Goal: Transaction & Acquisition: Download file/media

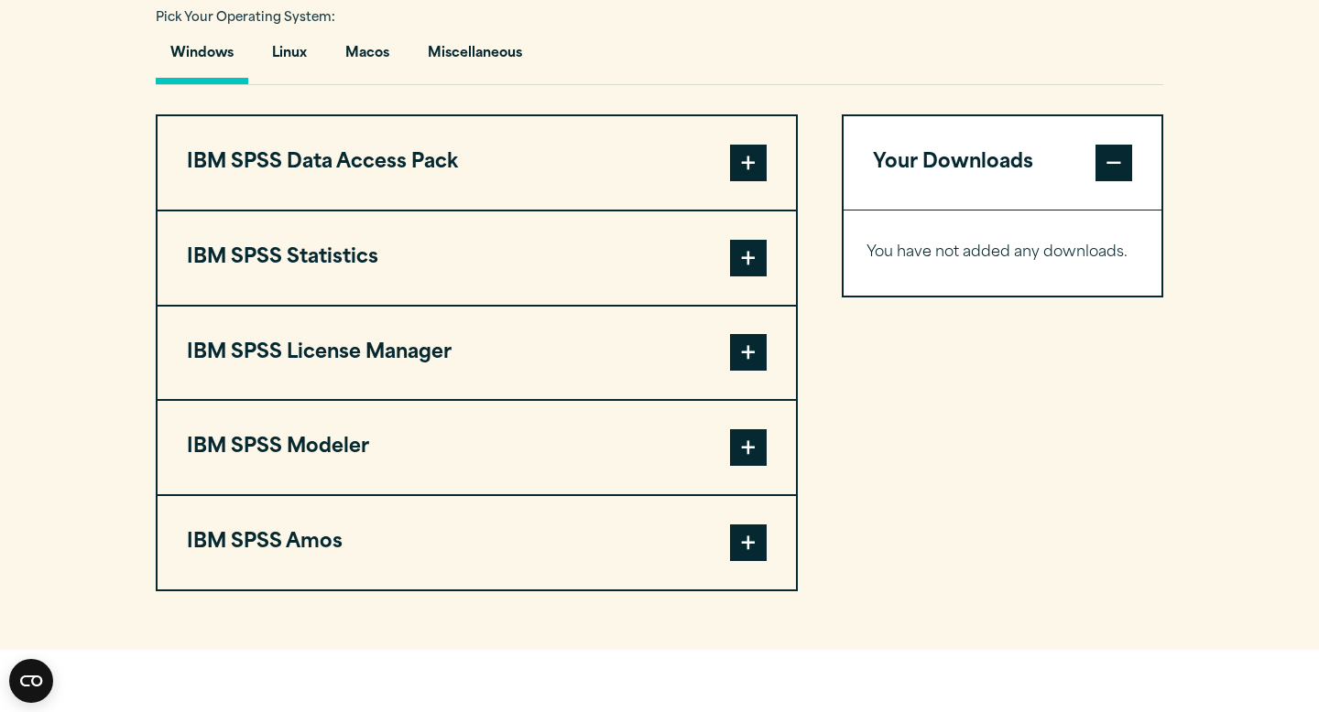
scroll to position [1372, 0]
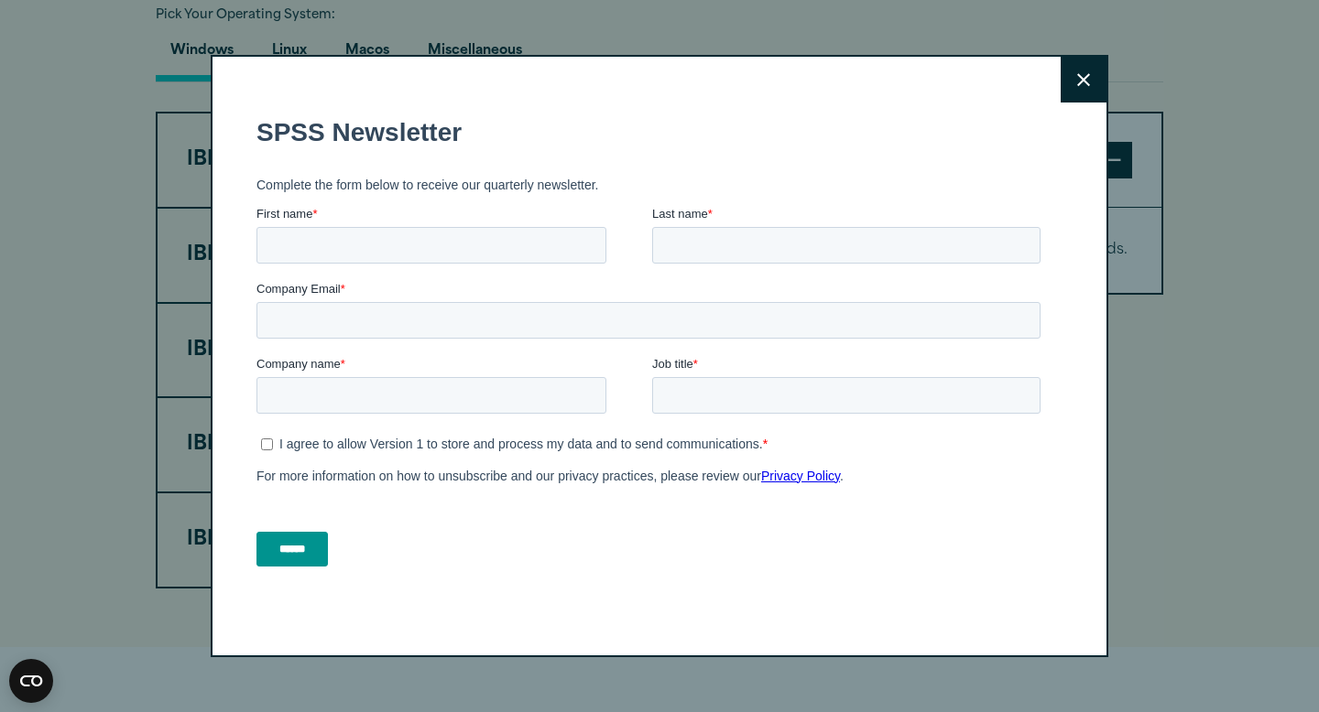
click at [1094, 84] on button "Close" at bounding box center [1083, 80] width 46 height 46
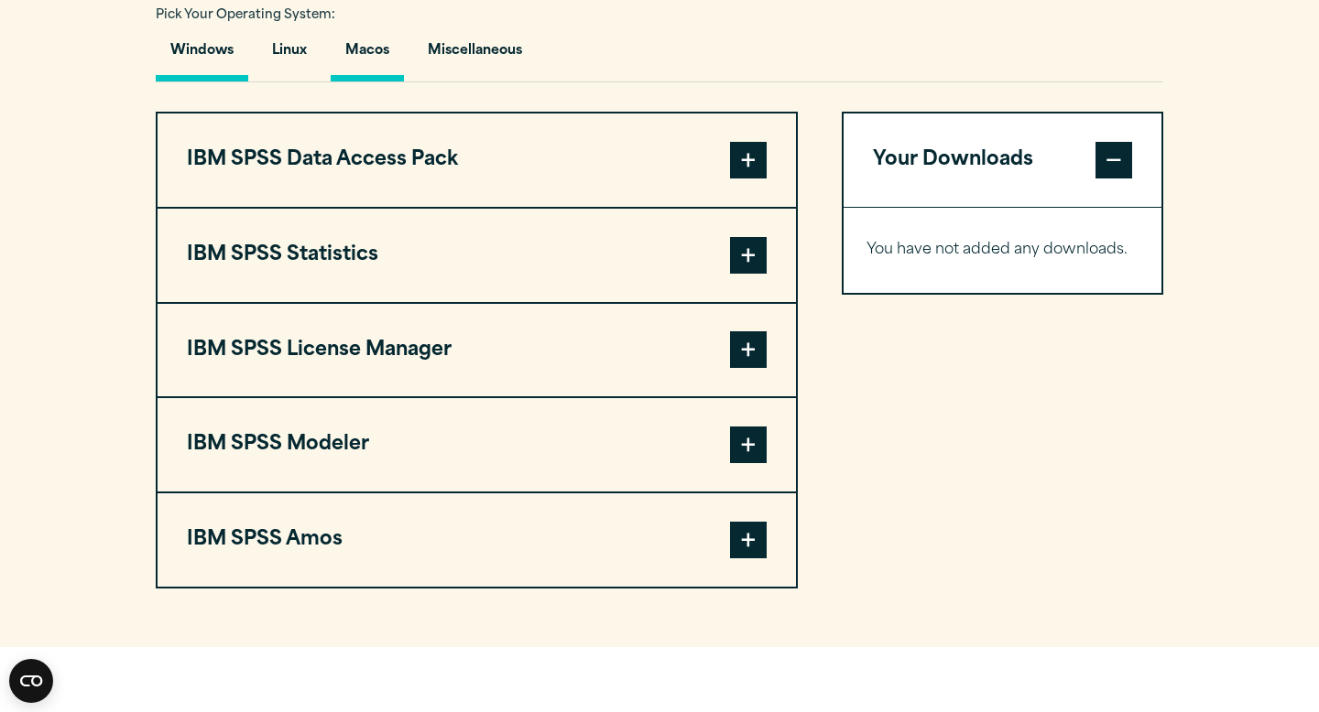
click at [382, 68] on button "Macos" at bounding box center [367, 55] width 73 height 52
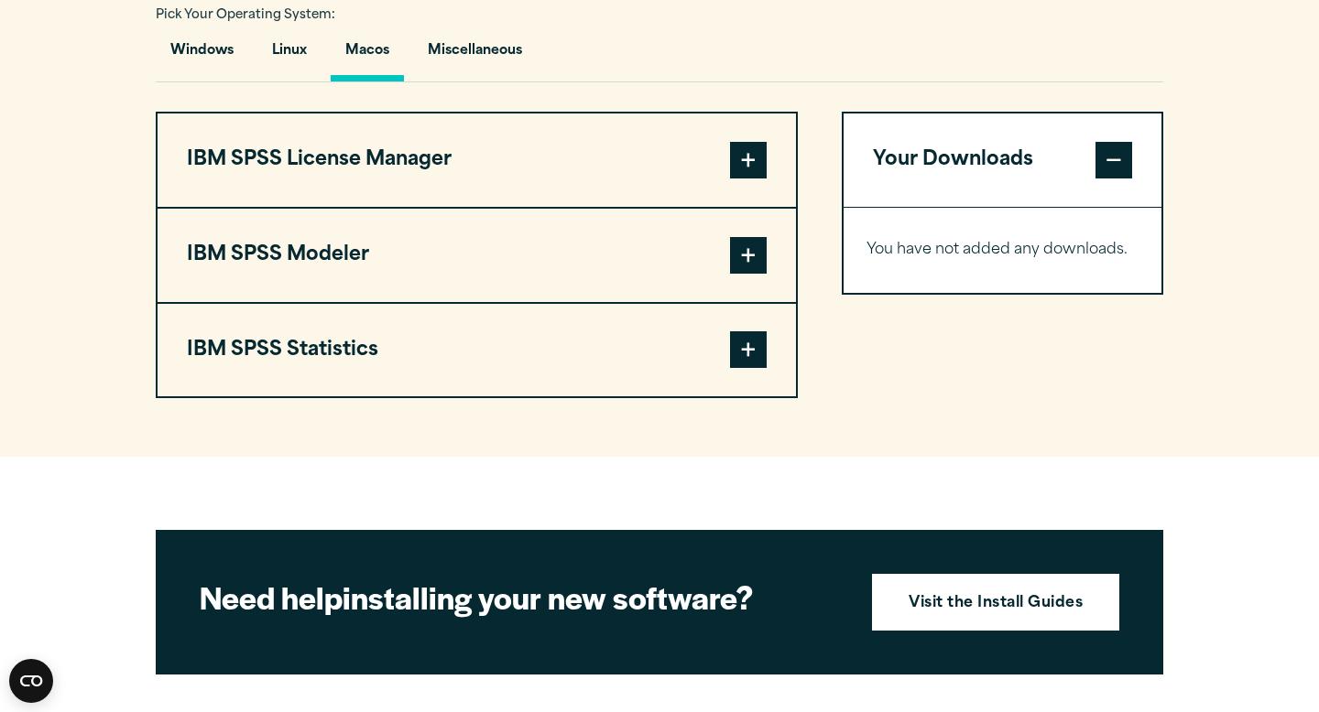
click at [749, 352] on span at bounding box center [748, 349] width 37 height 37
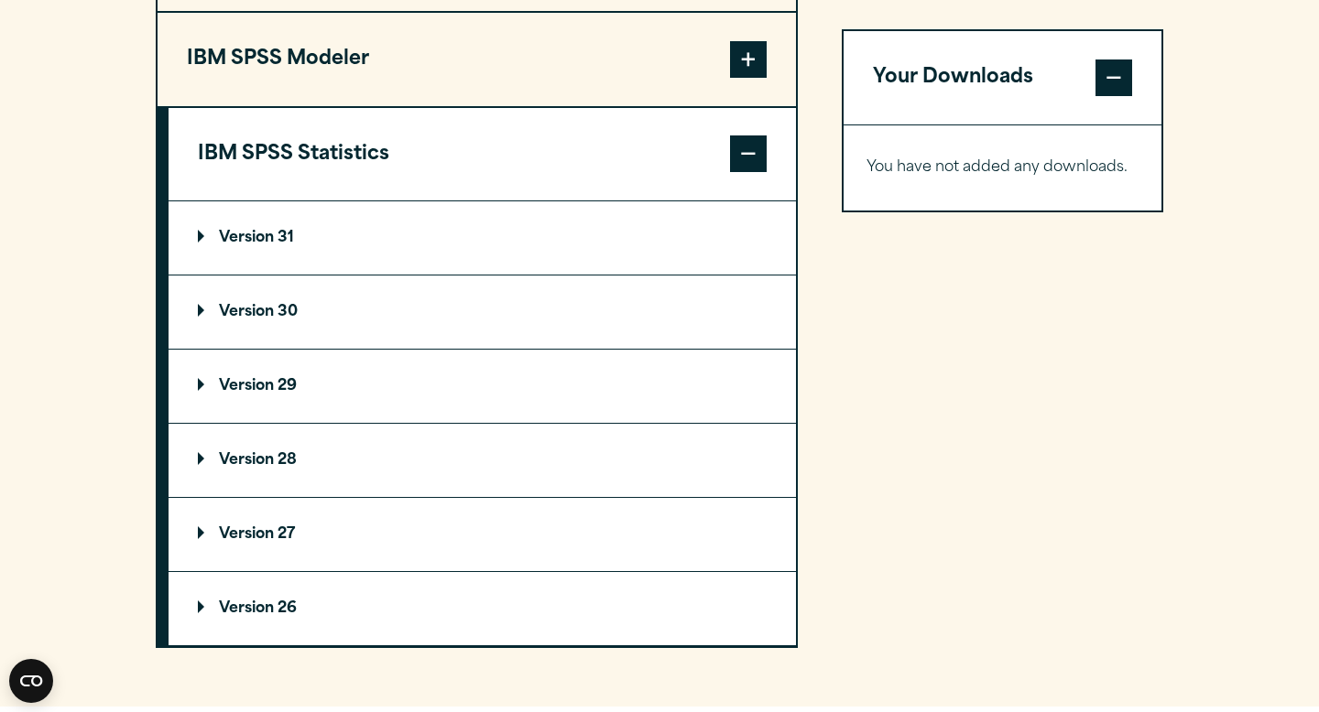
scroll to position [1566, 0]
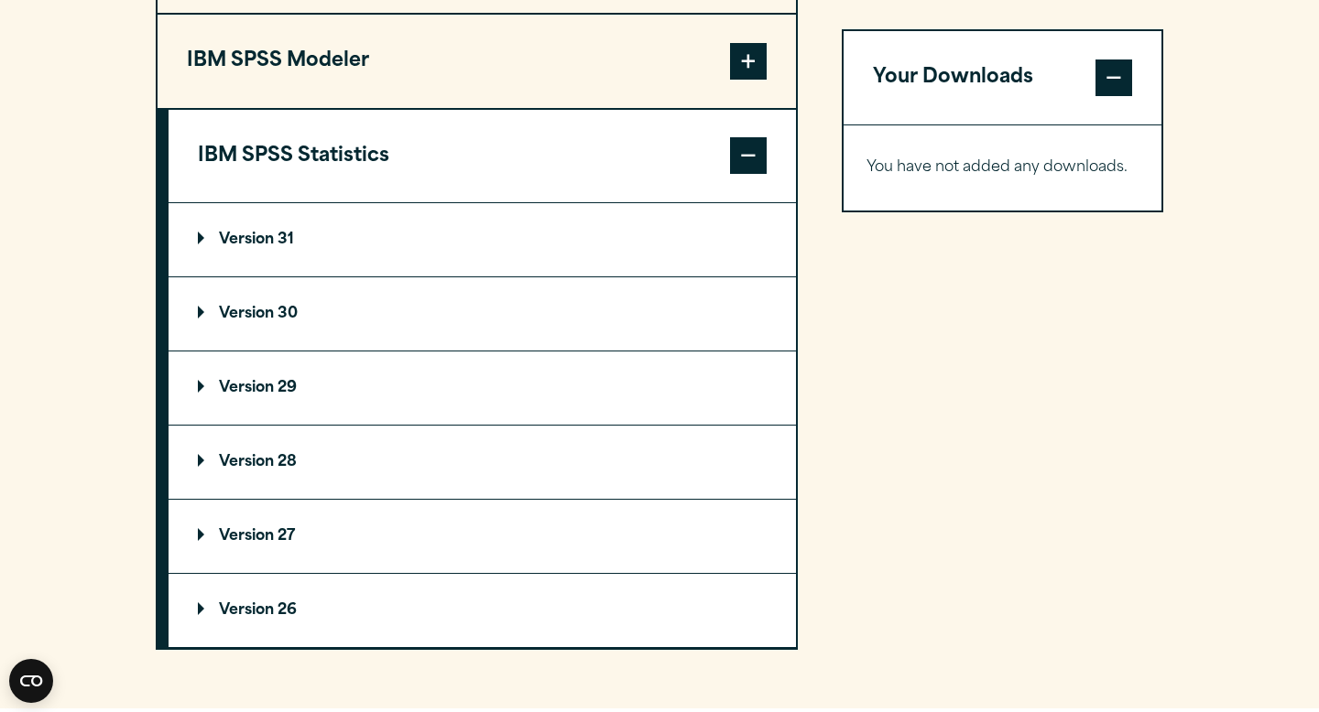
click at [474, 266] on summary "Version 31" at bounding box center [481, 239] width 627 height 73
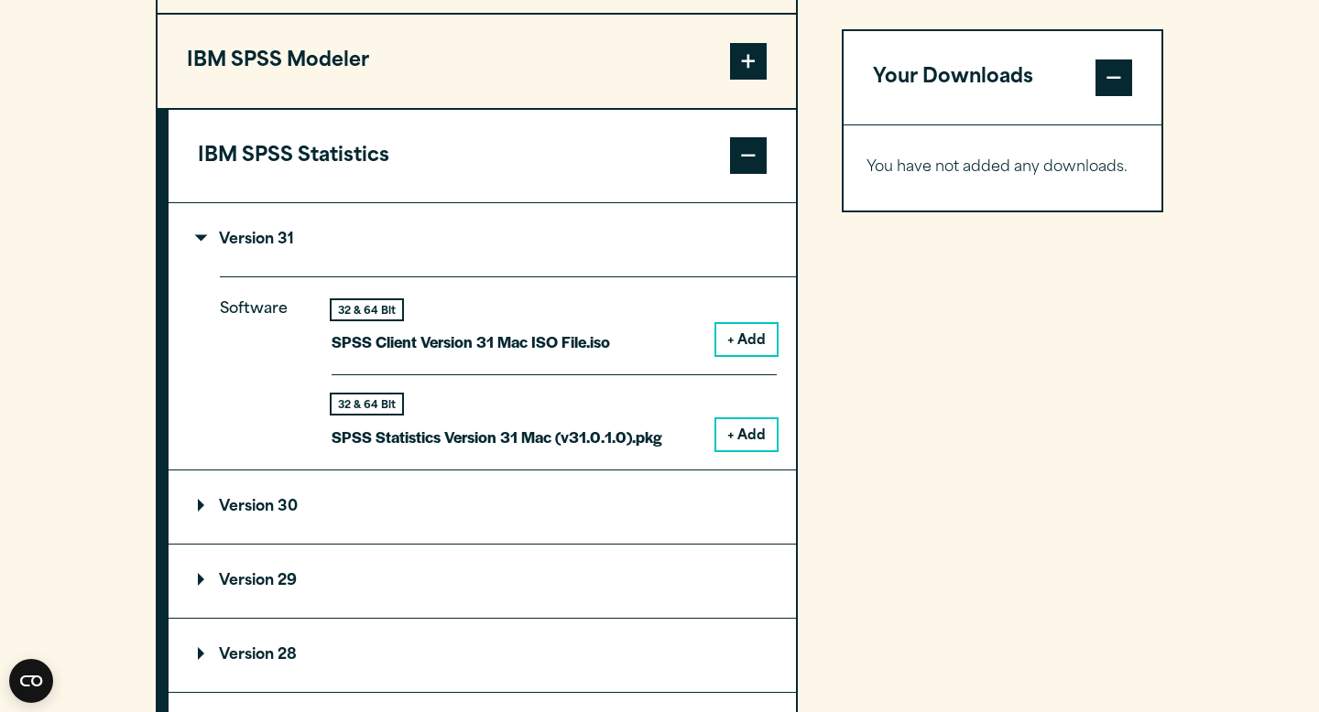
click at [744, 355] on button "+ Add" at bounding box center [746, 339] width 60 height 31
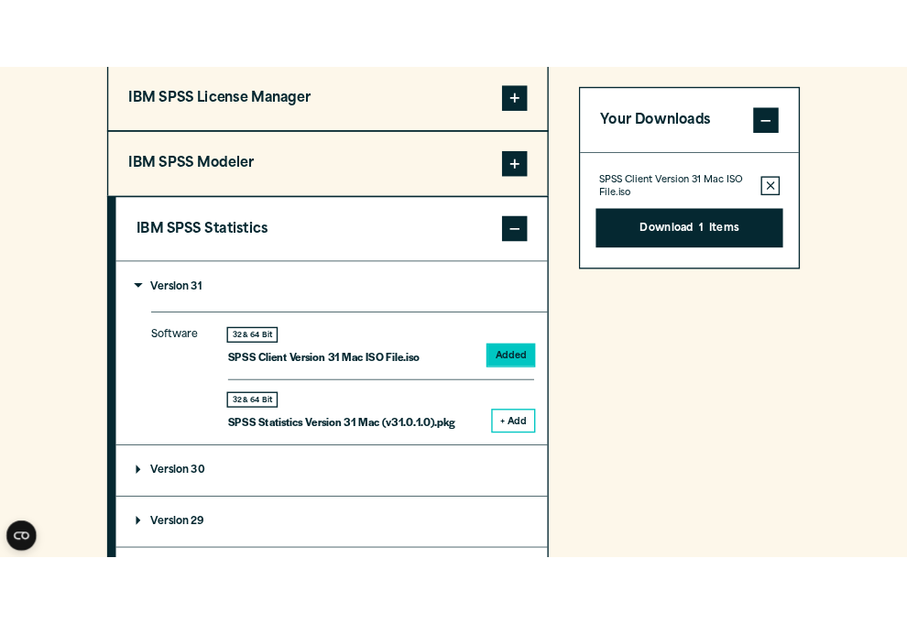
scroll to position [1485, 0]
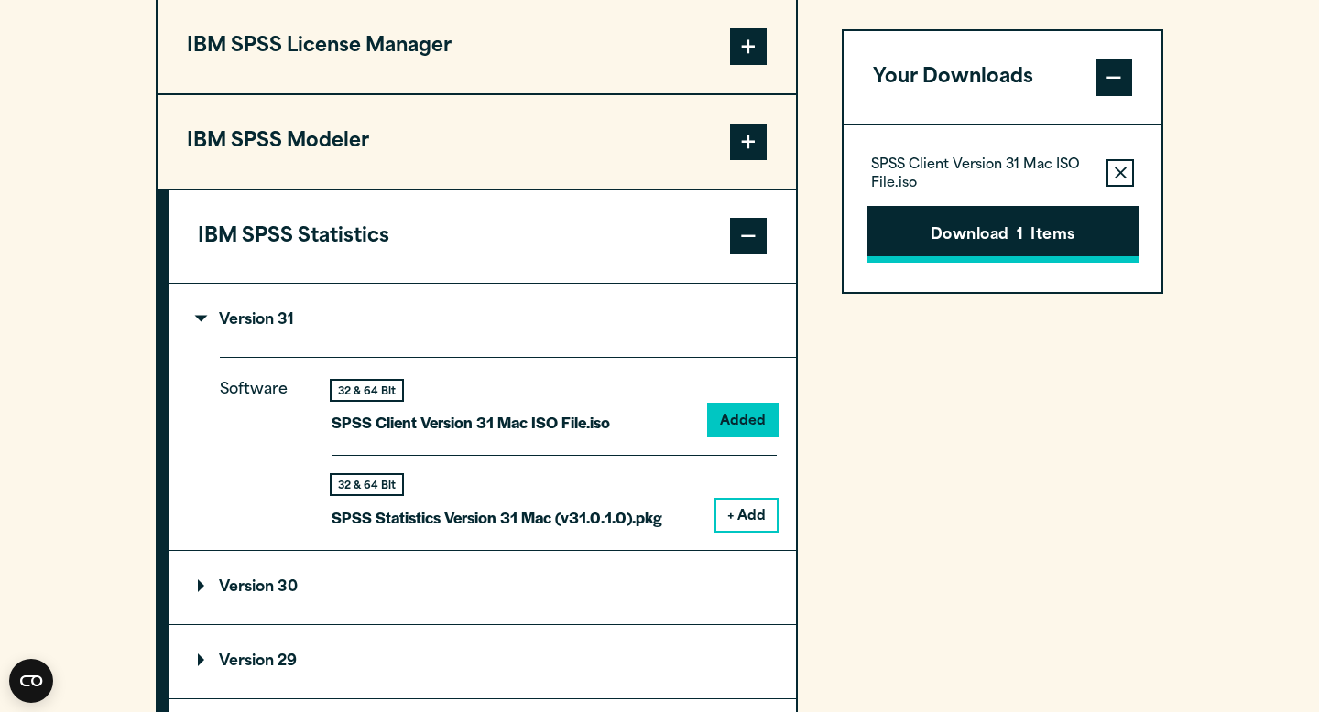
click at [1015, 257] on button "Download 1 Items" at bounding box center [1002, 234] width 272 height 57
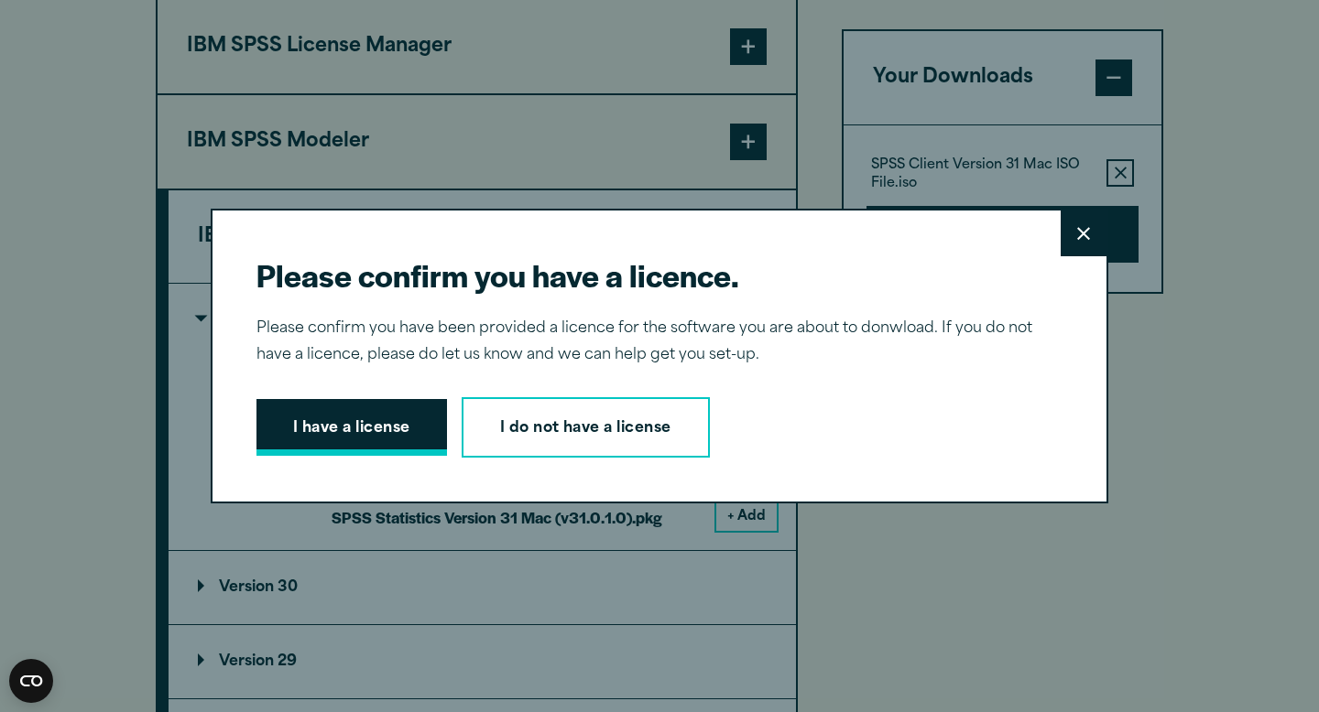
click at [397, 425] on button "I have a license" at bounding box center [351, 427] width 190 height 57
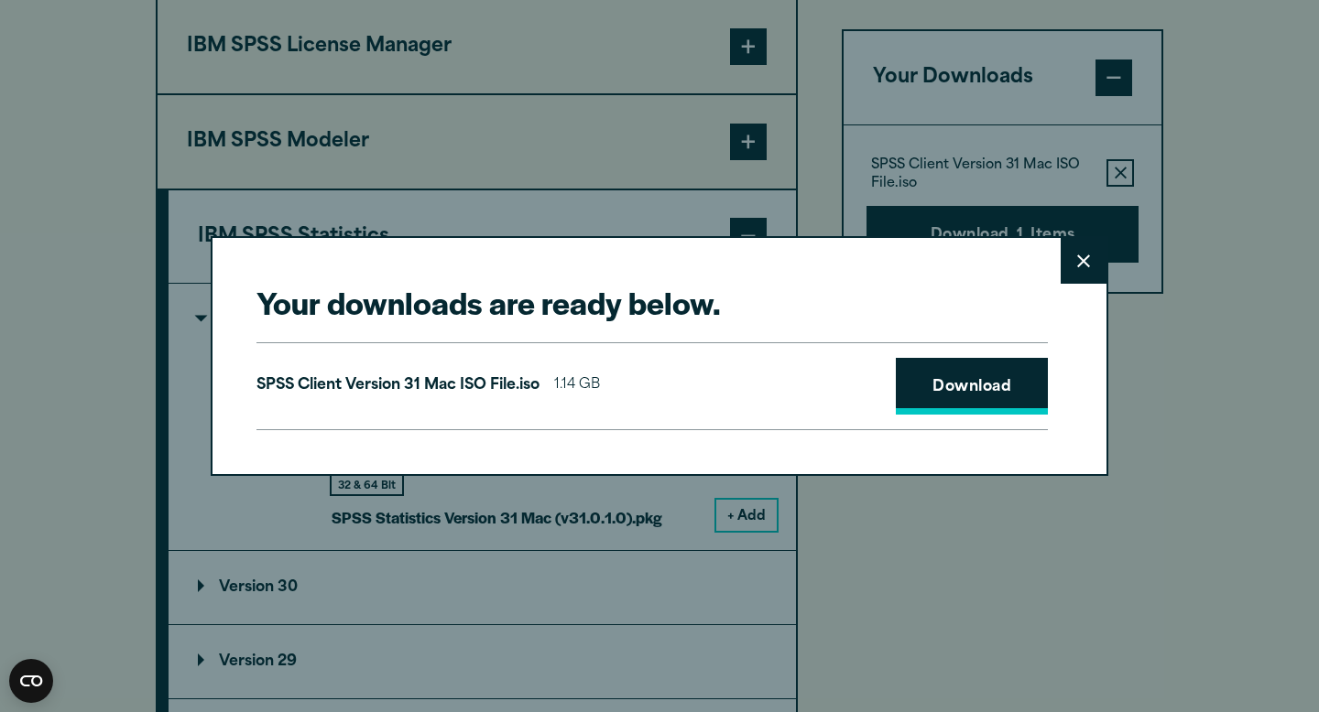
click at [1010, 391] on link "Download" at bounding box center [972, 386] width 152 height 57
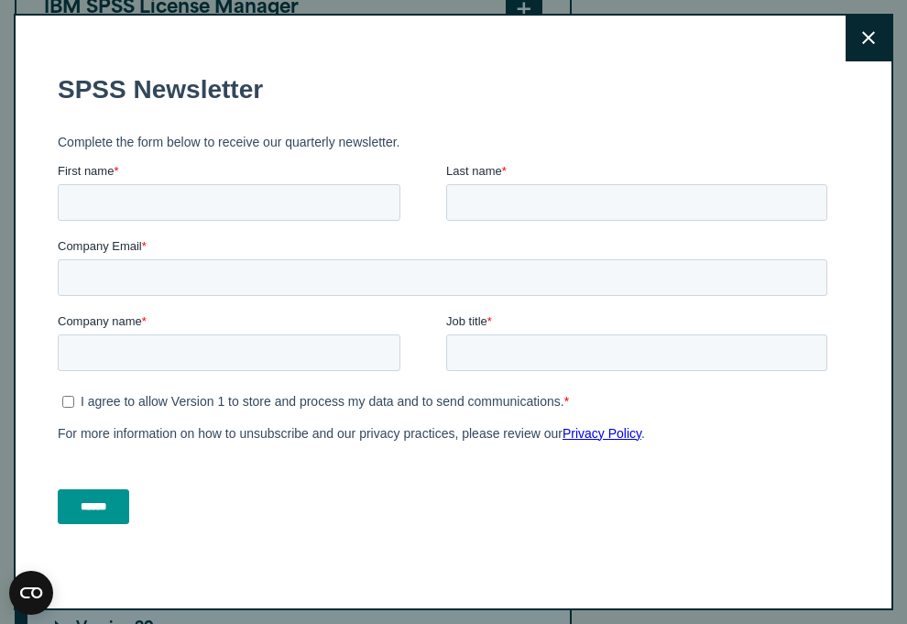
click at [865, 31] on icon at bounding box center [868, 38] width 13 height 14
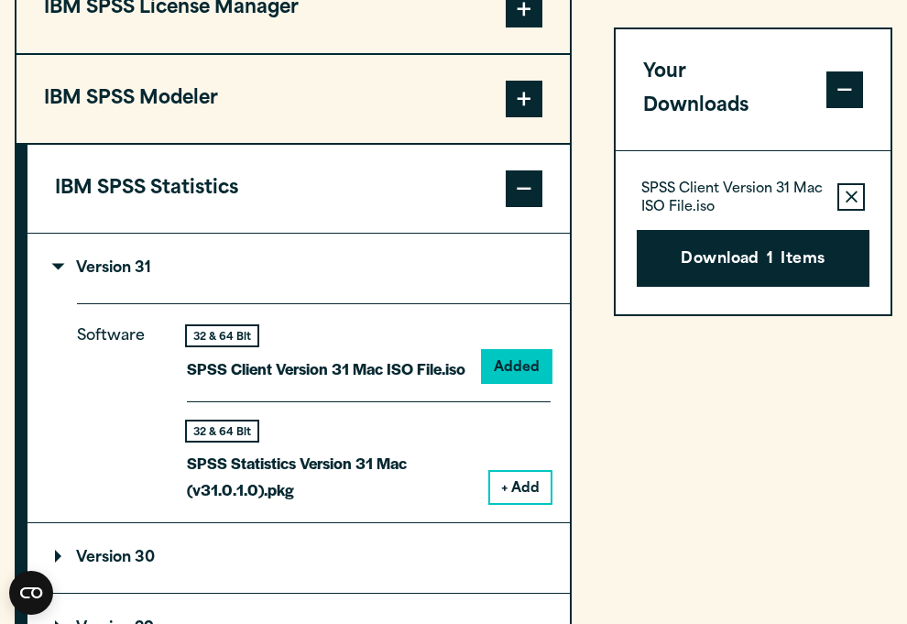
click at [858, 35] on div "Close" at bounding box center [453, 312] width 907 height 624
click at [174, 128] on button "IBM SPSS Modeler" at bounding box center [292, 99] width 553 height 88
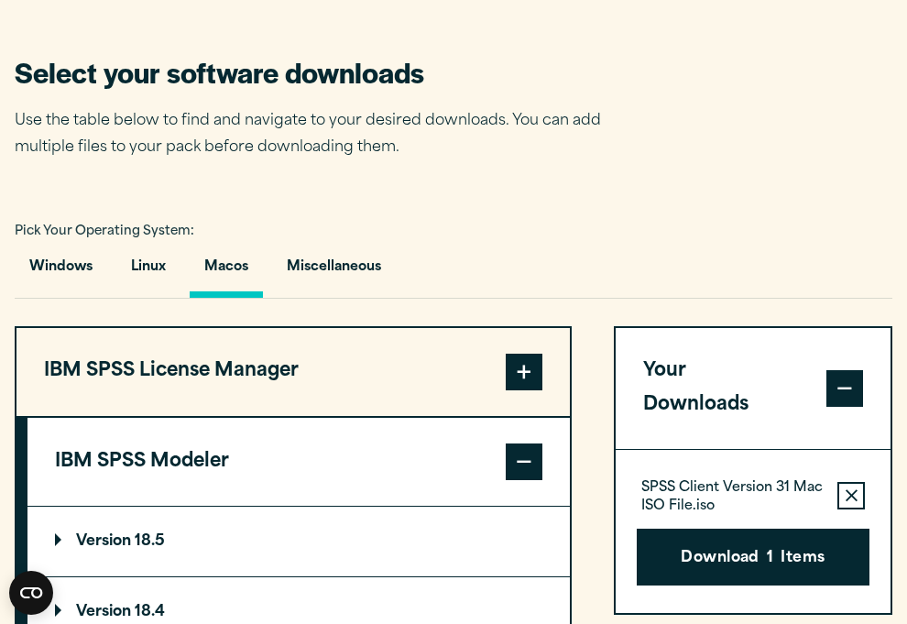
scroll to position [1127, 0]
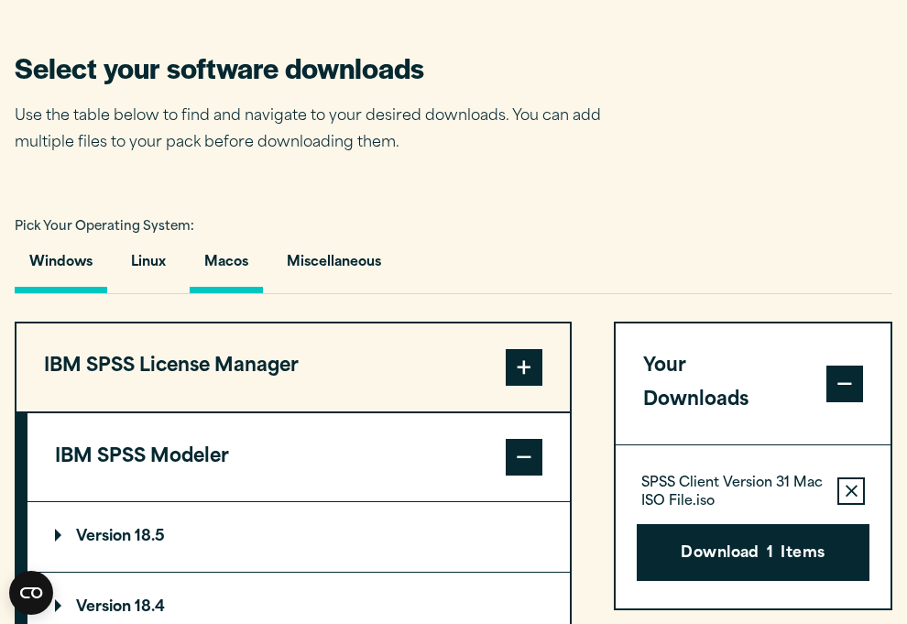
click at [72, 256] on button "Windows" at bounding box center [61, 267] width 92 height 52
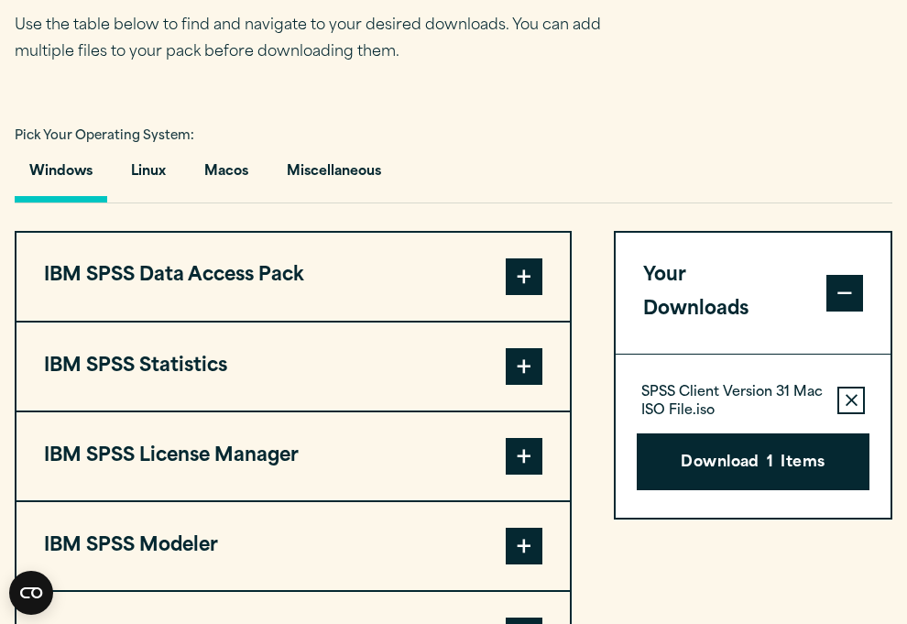
scroll to position [1241, 0]
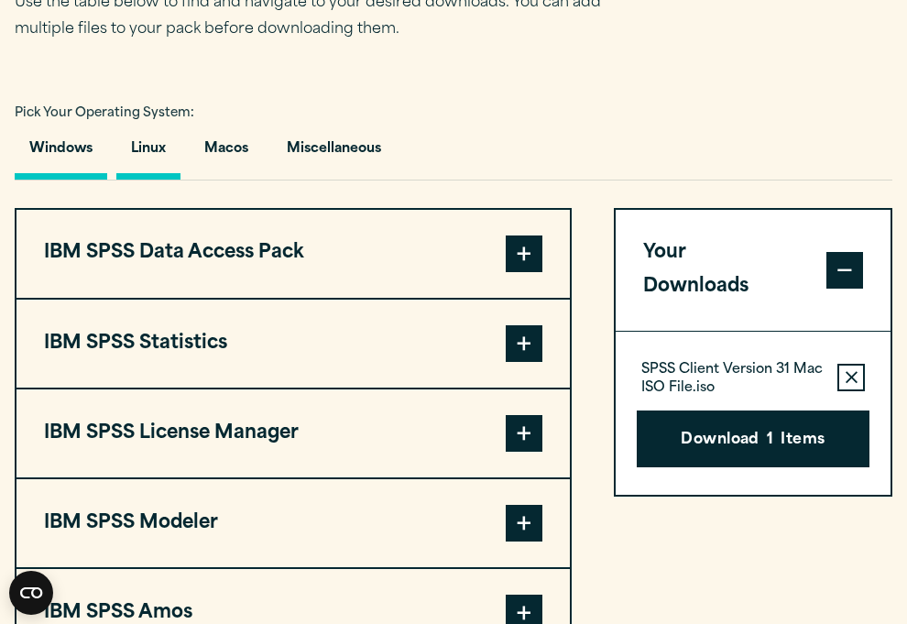
click at [154, 179] on button "Linux" at bounding box center [148, 153] width 64 height 52
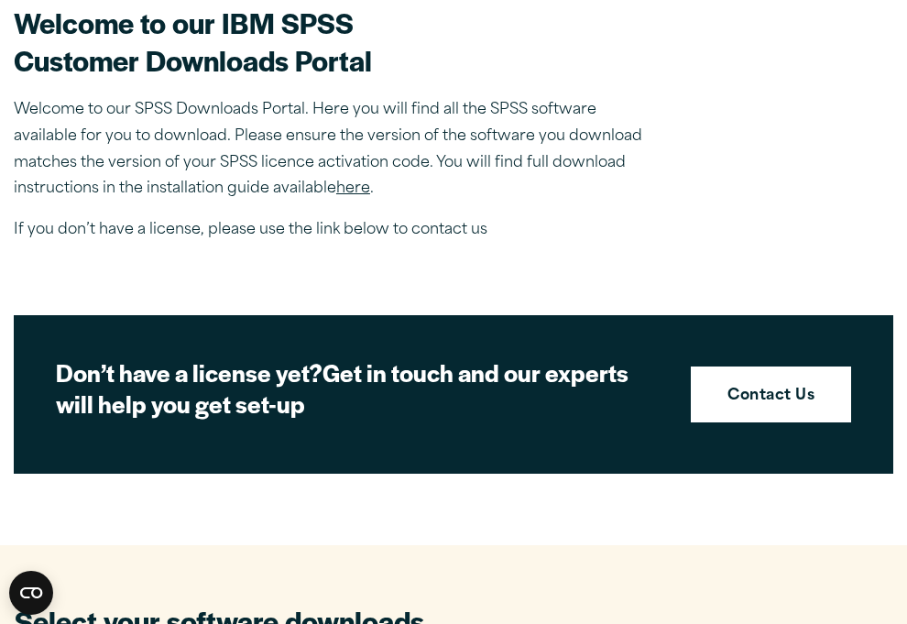
scroll to position [449, 0]
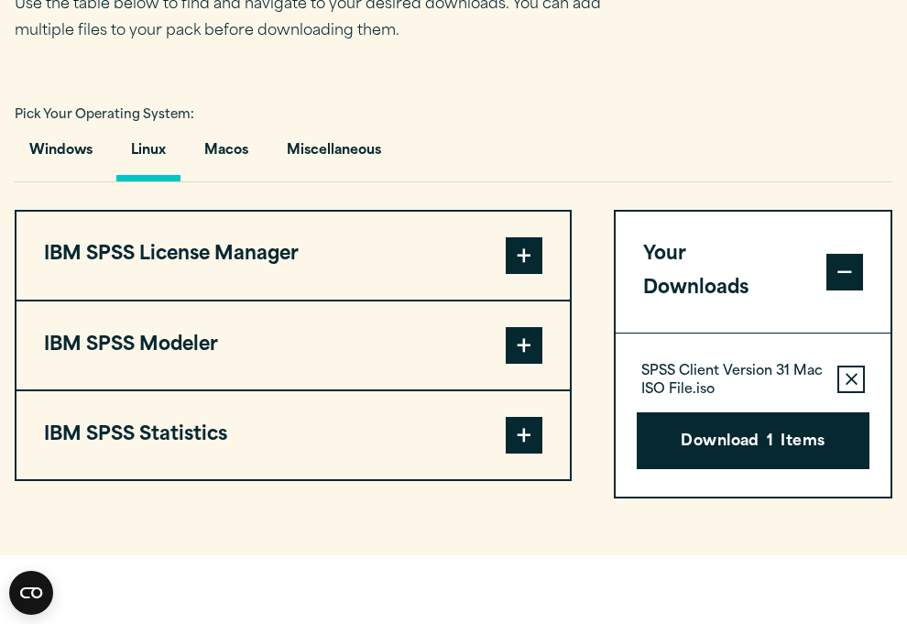
scroll to position [1241, 0]
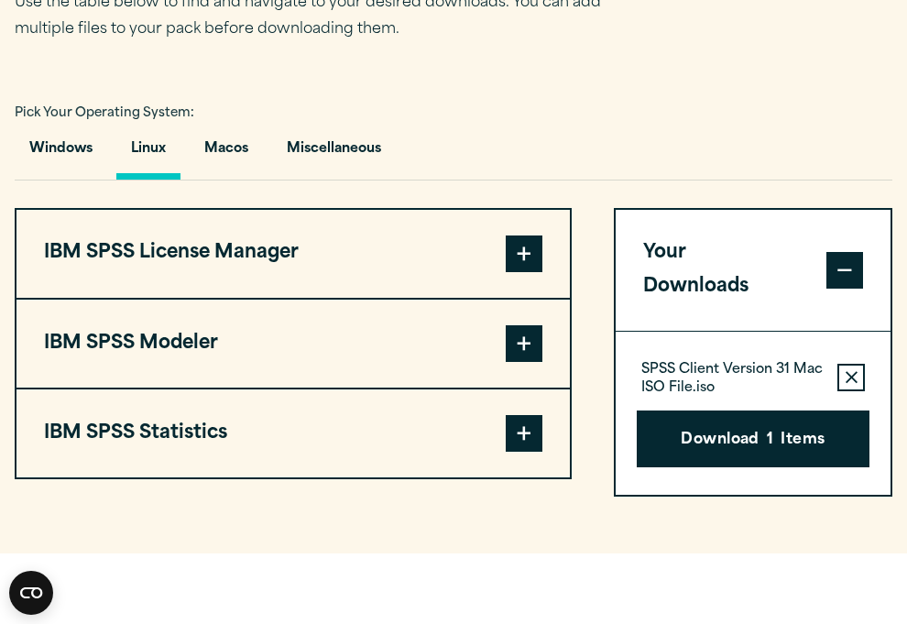
click at [516, 254] on span at bounding box center [523, 253] width 37 height 37
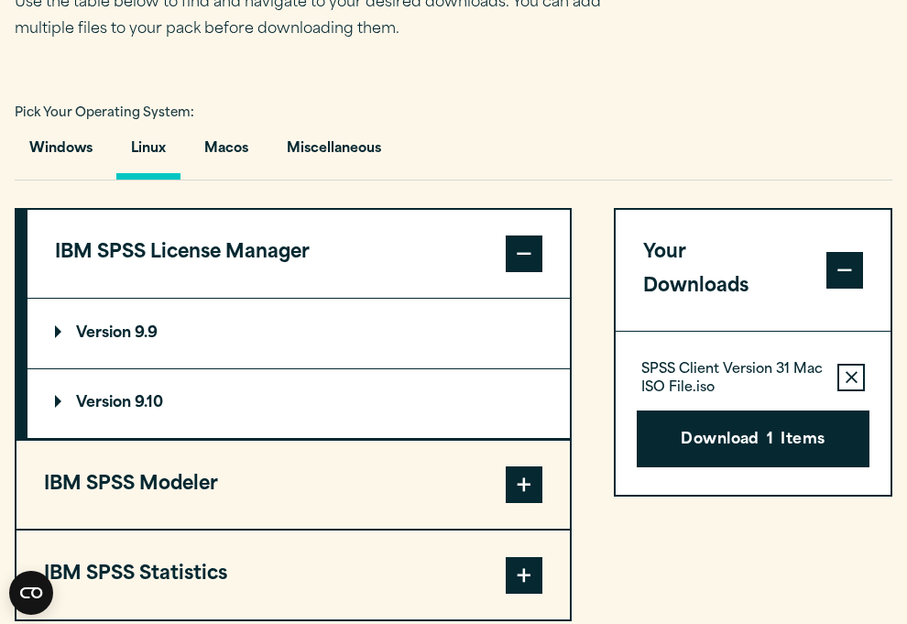
click at [516, 254] on span at bounding box center [523, 253] width 37 height 37
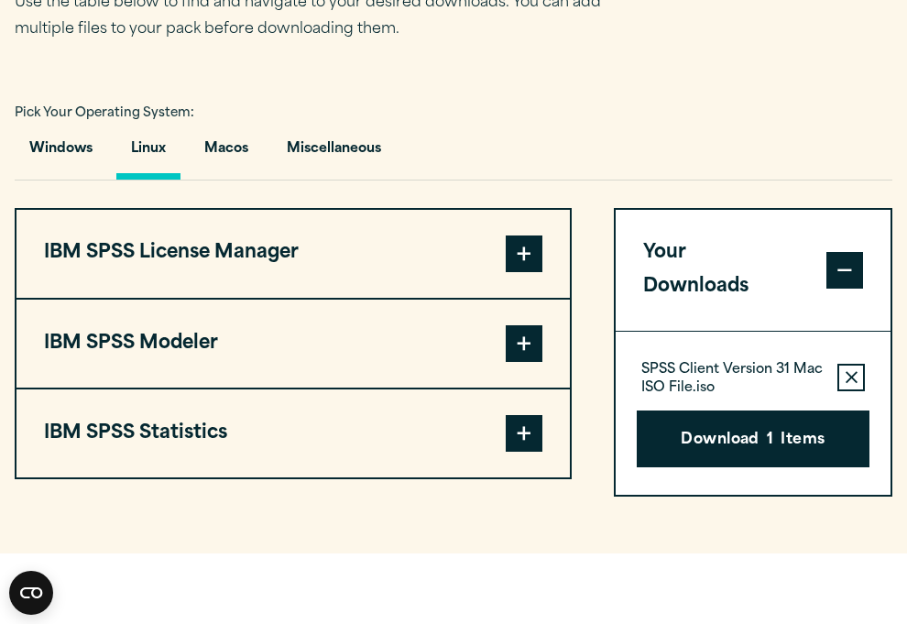
click at [283, 363] on button "IBM SPSS Modeler" at bounding box center [292, 343] width 553 height 88
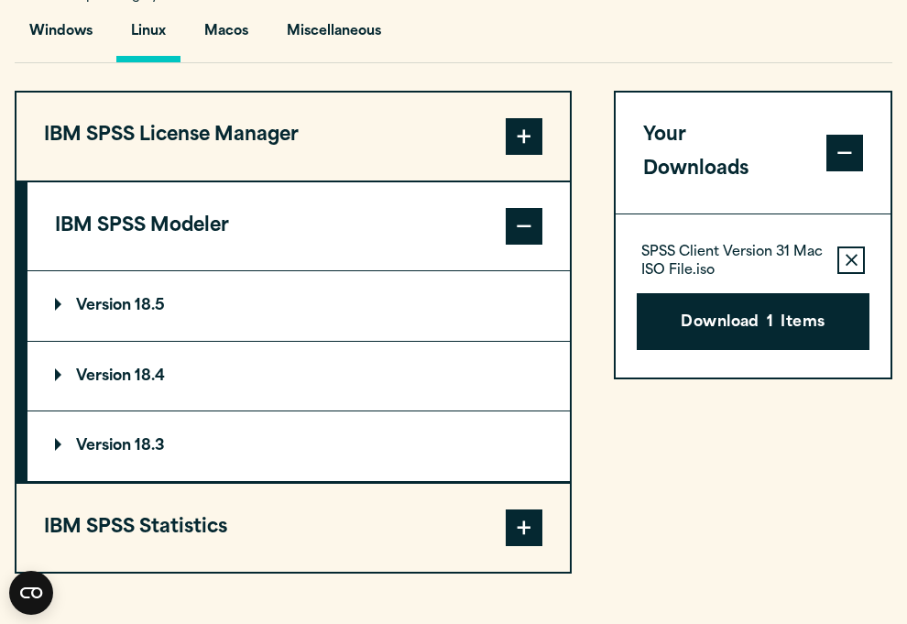
scroll to position [1357, 0]
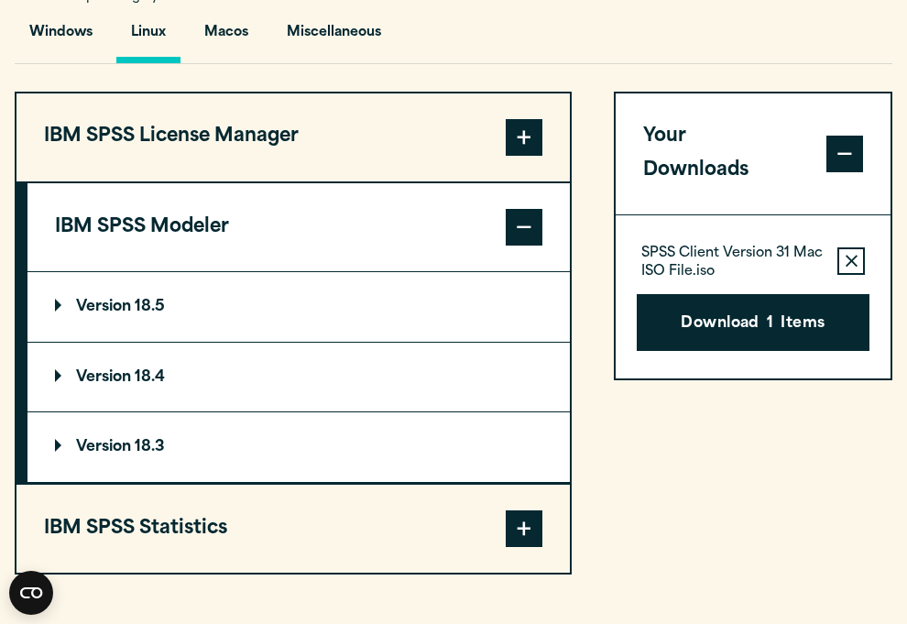
click at [265, 181] on button "IBM SPSS License Manager" at bounding box center [292, 137] width 553 height 88
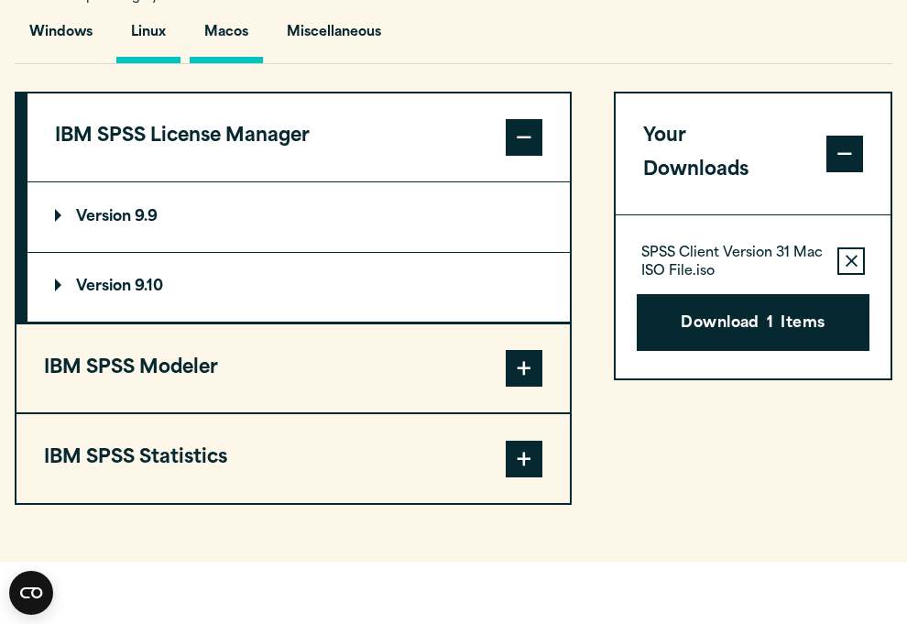
click at [260, 39] on button "Macos" at bounding box center [226, 37] width 73 height 52
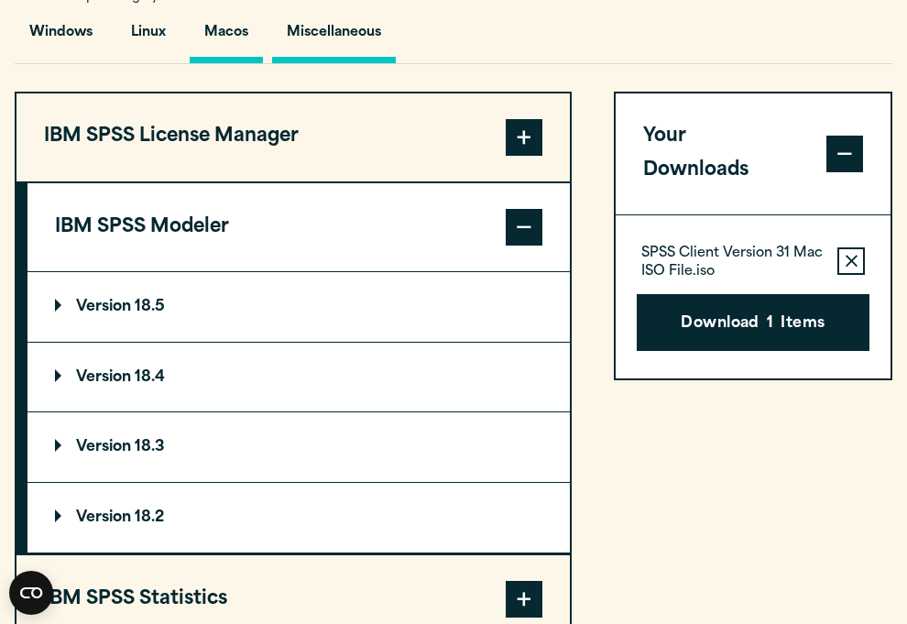
click at [329, 53] on button "Miscellaneous" at bounding box center [334, 37] width 124 height 52
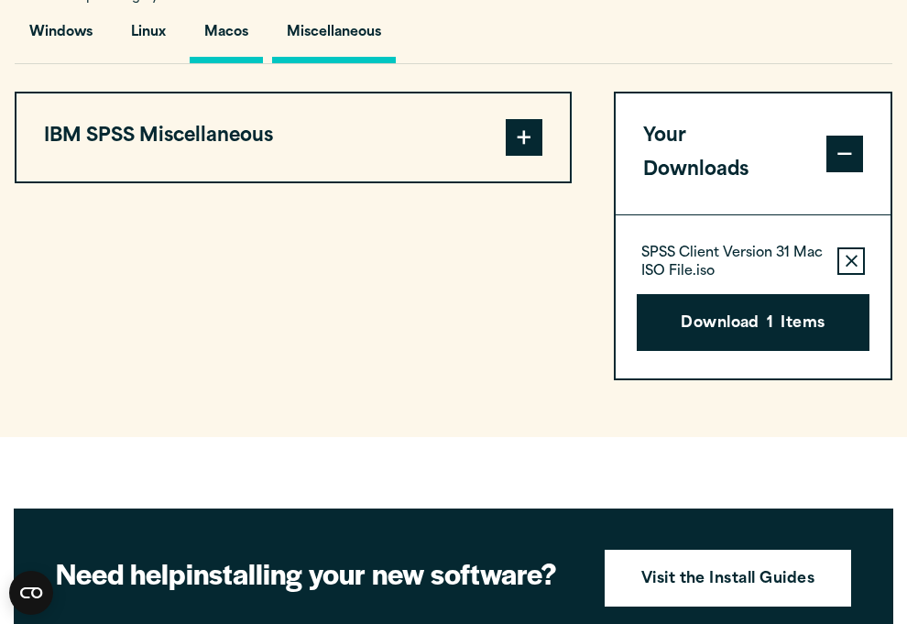
click at [258, 34] on button "Macos" at bounding box center [226, 37] width 73 height 52
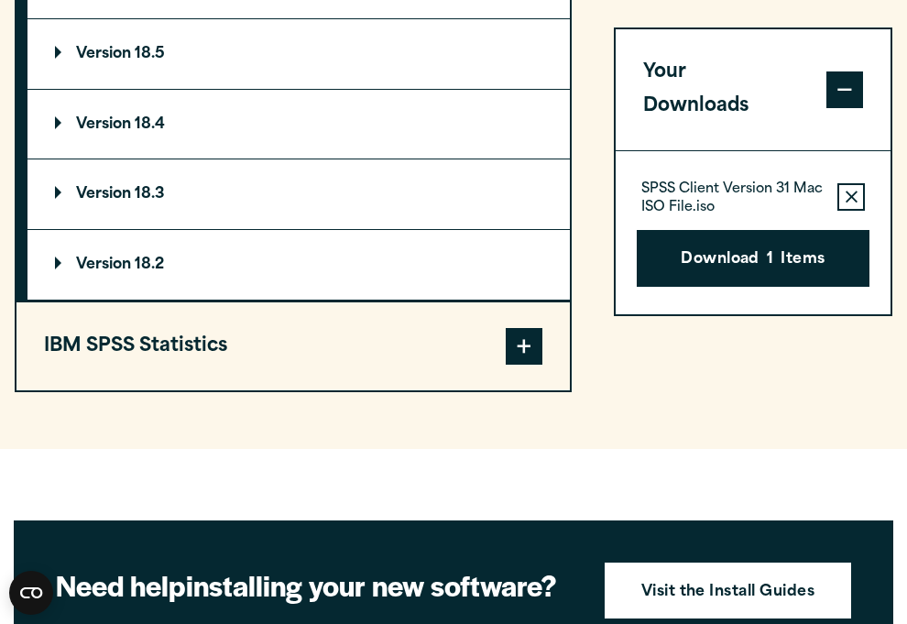
scroll to position [1611, 0]
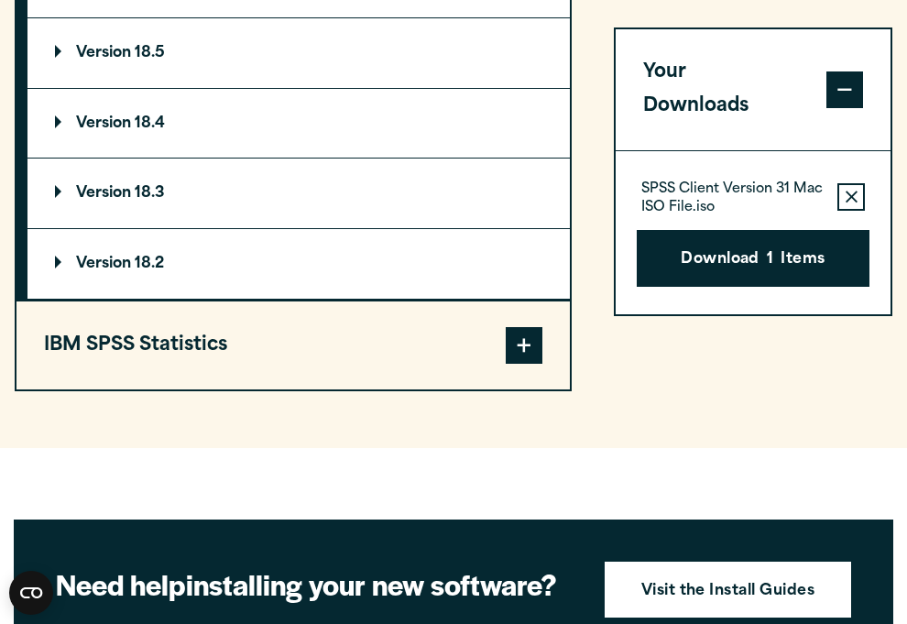
click at [265, 333] on button "IBM SPSS Statistics" at bounding box center [292, 345] width 553 height 88
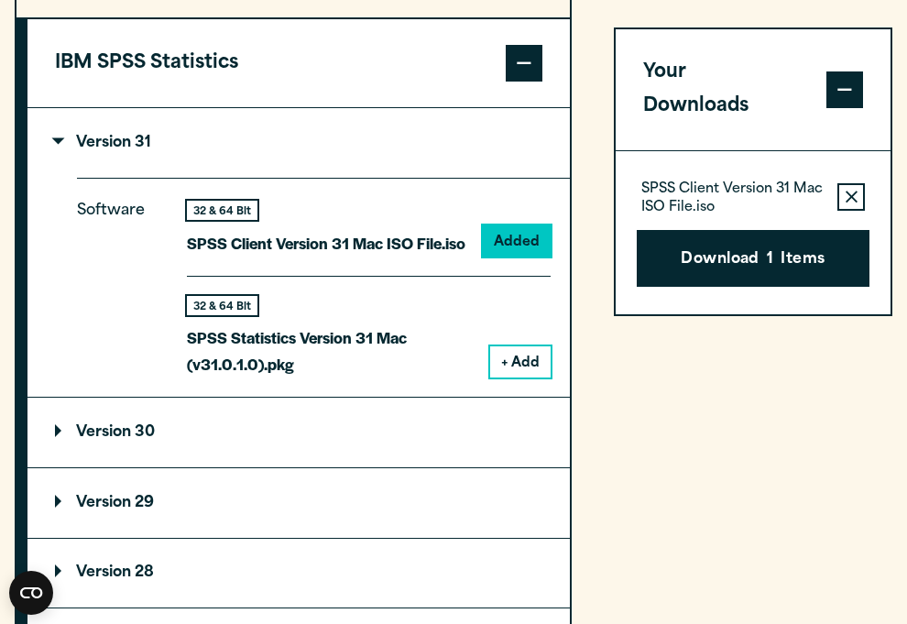
click at [523, 369] on button "+ Add" at bounding box center [520, 361] width 60 height 31
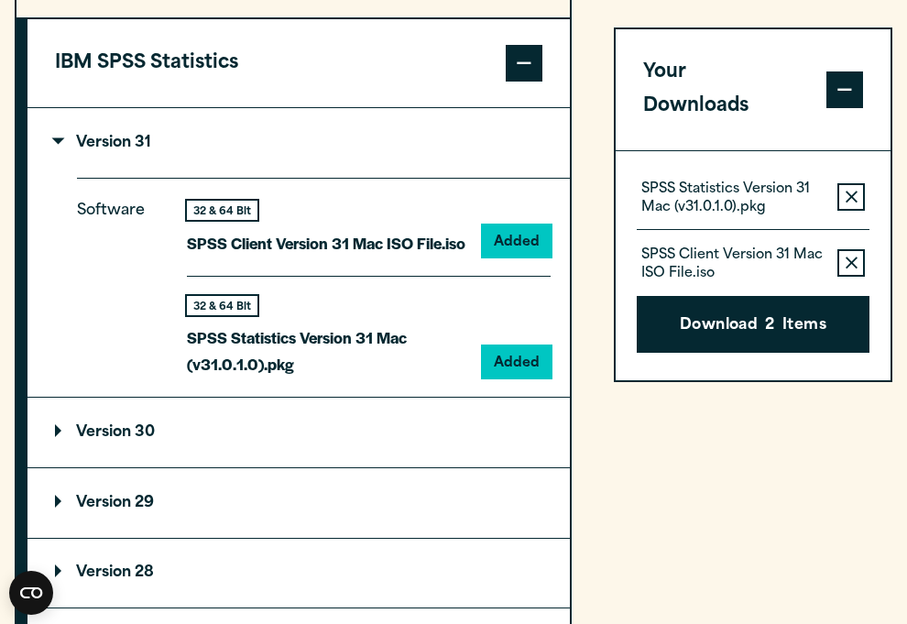
click at [480, 240] on div "32 & 64 Bit SPSS Client Version 31 Mac ISO File.iso Added" at bounding box center [369, 238] width 364 height 75
click at [863, 184] on button "Remove this item from your software download list" at bounding box center [850, 197] width 27 height 27
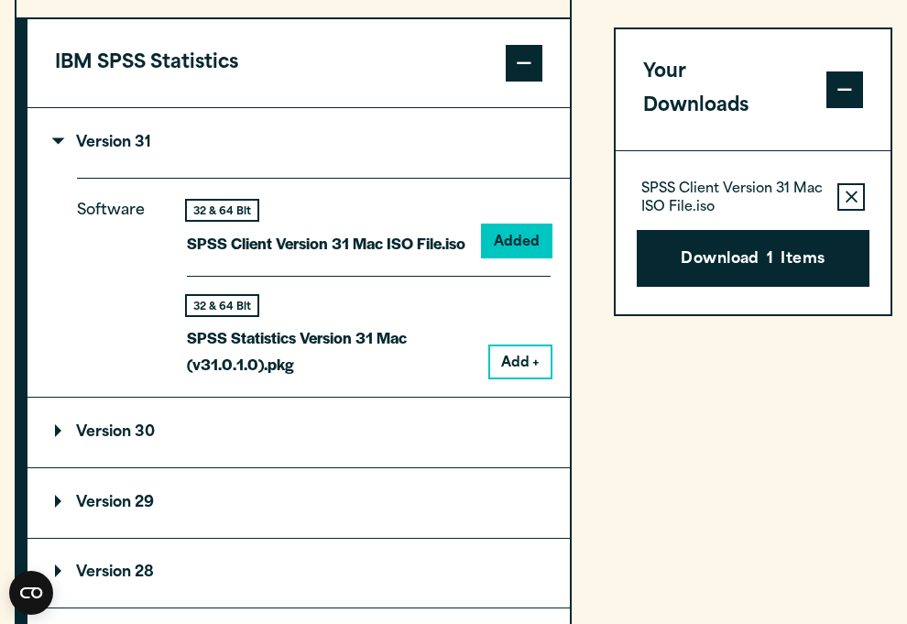
click at [858, 184] on button "Remove this item from your software download list" at bounding box center [850, 197] width 27 height 27
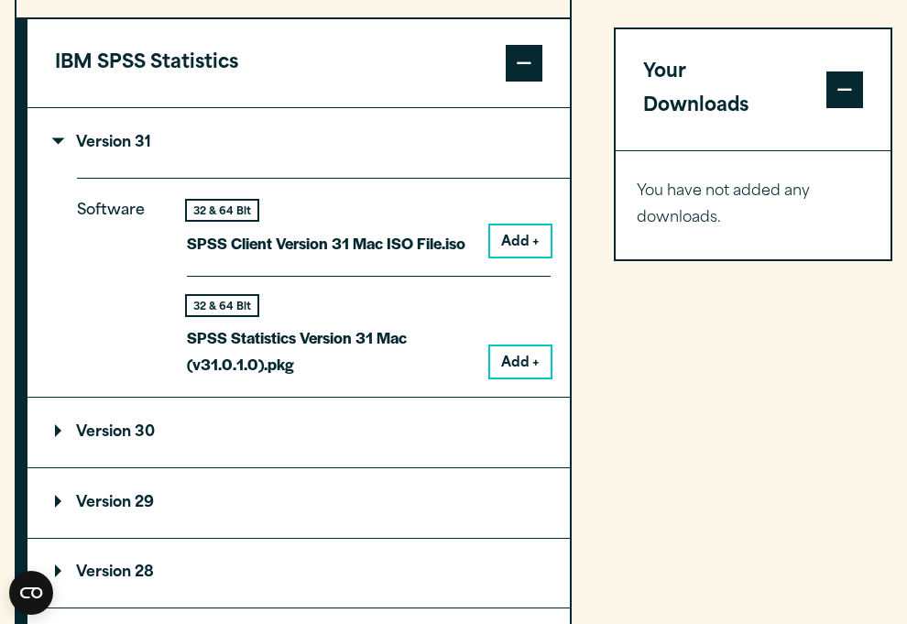
click at [527, 364] on button "Add +" at bounding box center [520, 361] width 60 height 31
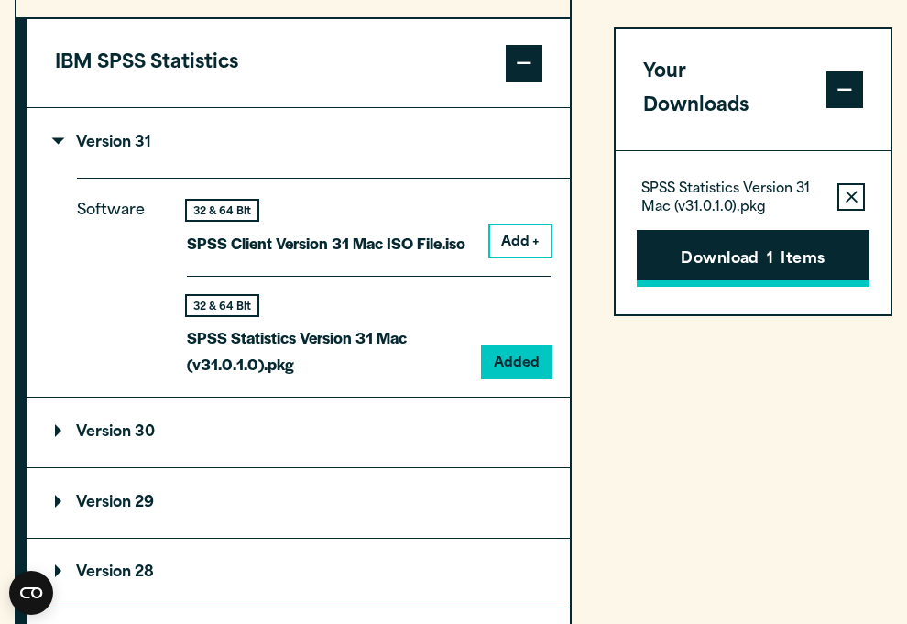
click at [788, 231] on button "Download 1 Items" at bounding box center [753, 259] width 234 height 57
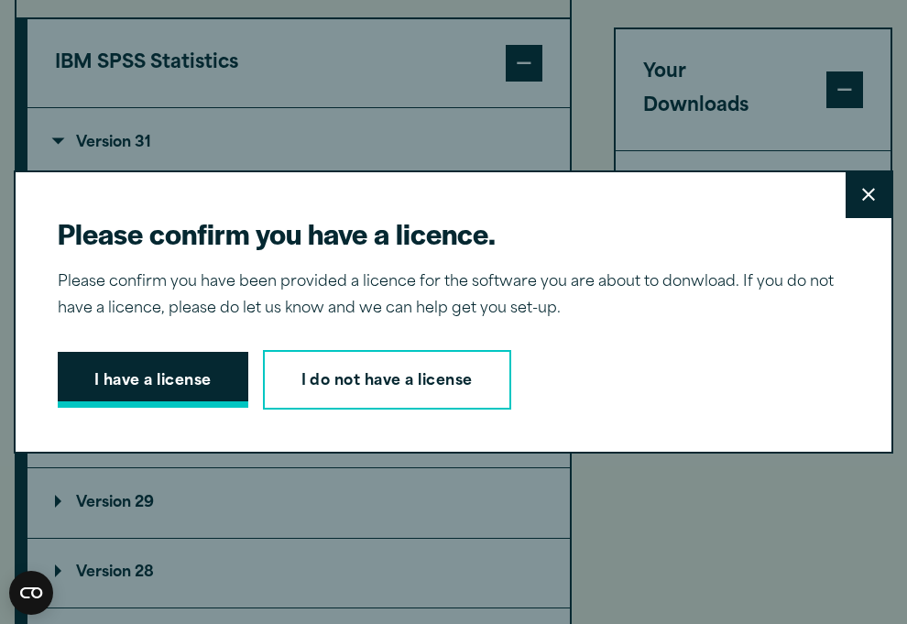
click at [194, 384] on button "I have a license" at bounding box center [153, 380] width 190 height 57
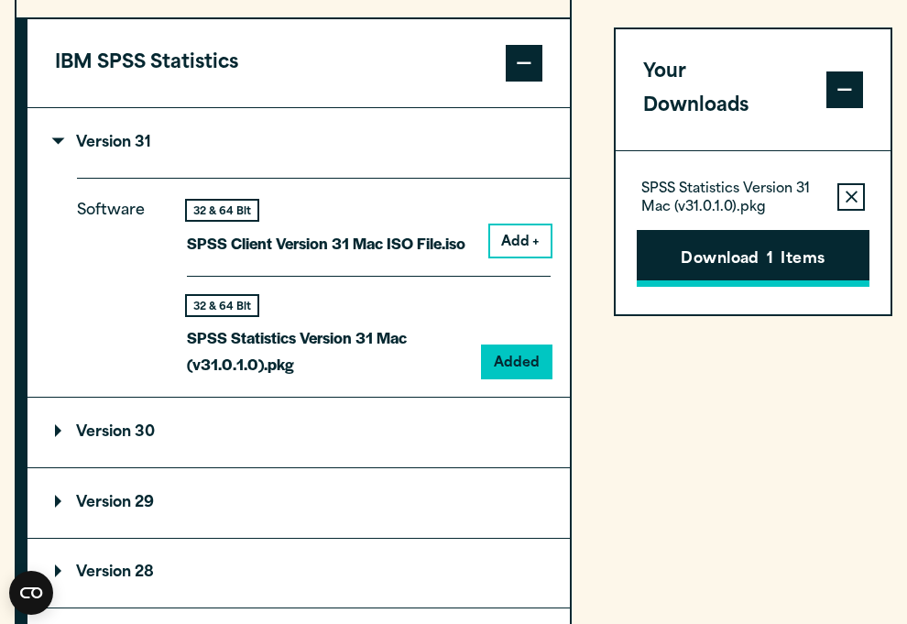
click at [762, 235] on button "Download 1 Items" at bounding box center [753, 259] width 234 height 57
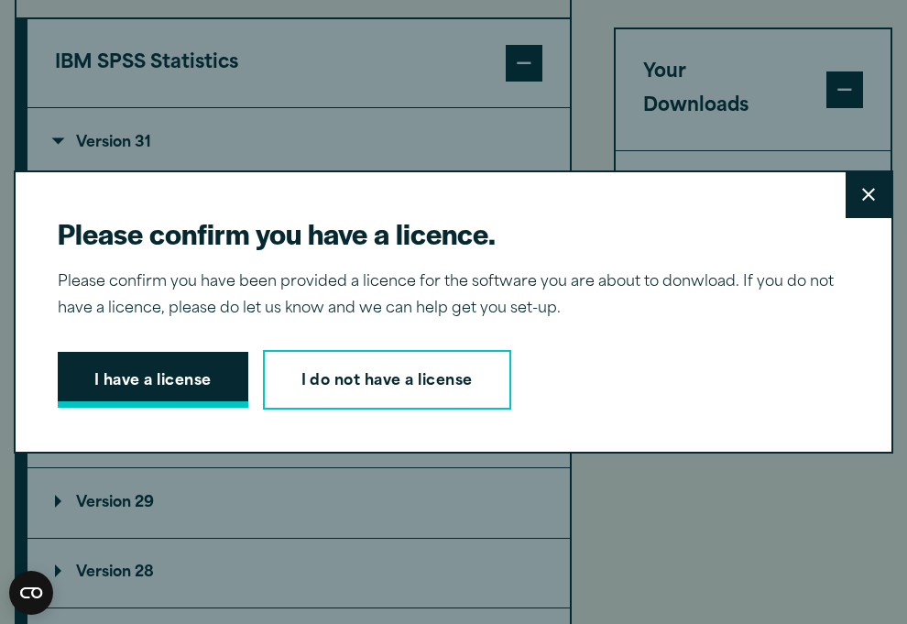
click at [142, 375] on button "I have a license" at bounding box center [153, 380] width 190 height 57
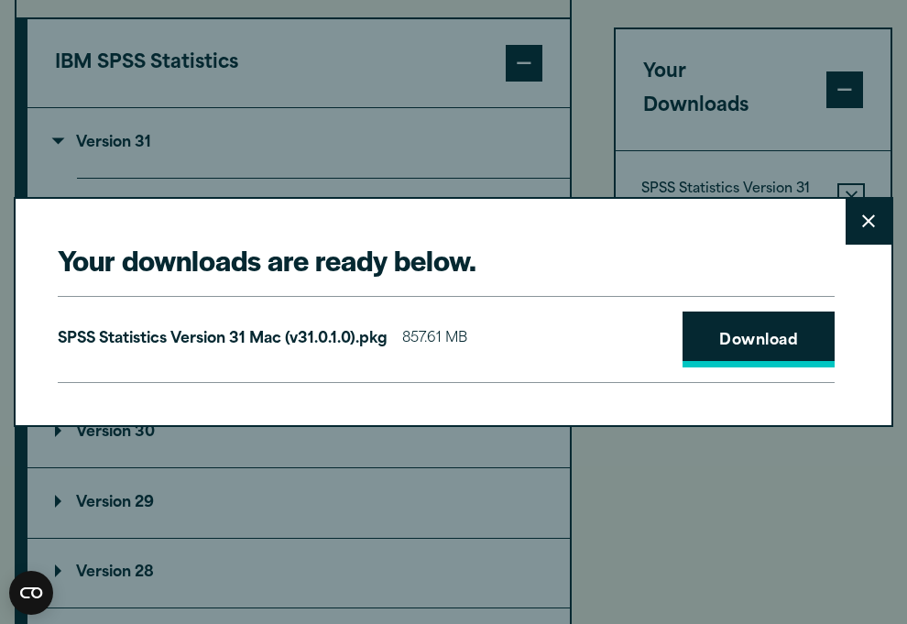
click at [766, 359] on link "Download" at bounding box center [758, 339] width 152 height 57
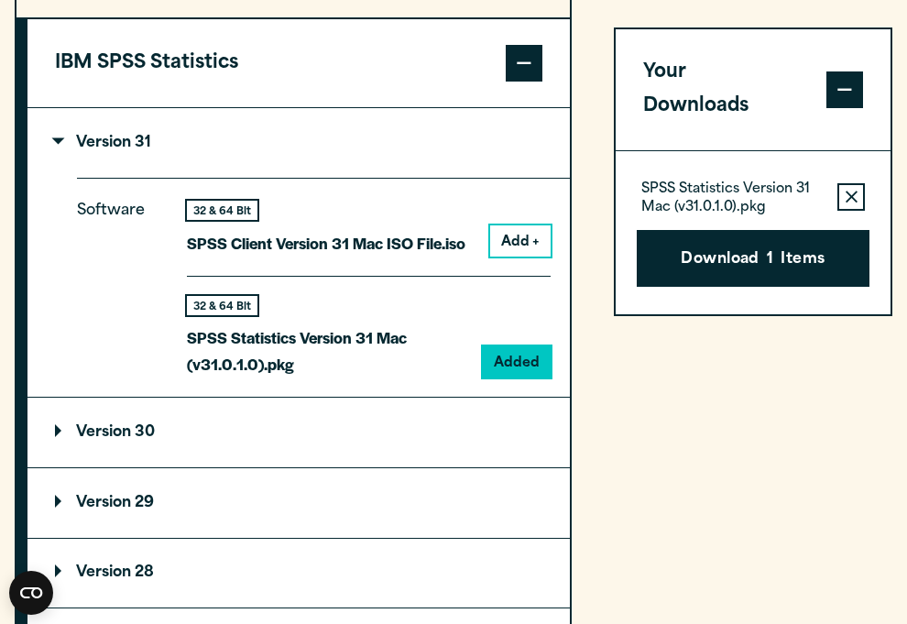
click at [799, 160] on div "Your downloads are ready below. Close SPSS Statistics Version 31 Mac (v31.0.1.0…" at bounding box center [453, 312] width 907 height 624
